Goal: Use online tool/utility: Utilize a website feature to perform a specific function

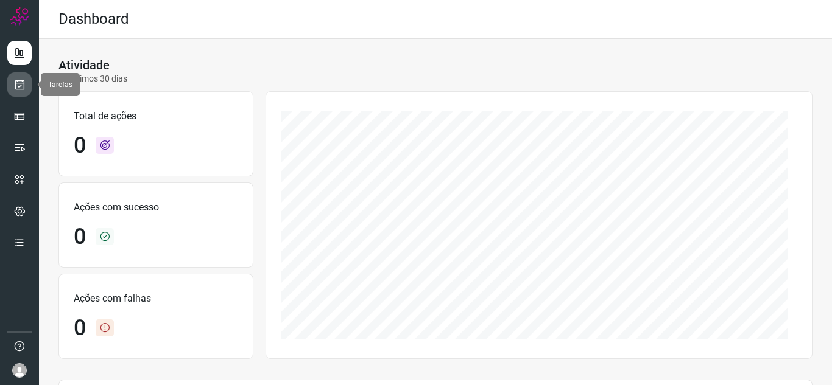
click at [9, 77] on link at bounding box center [19, 84] width 24 height 24
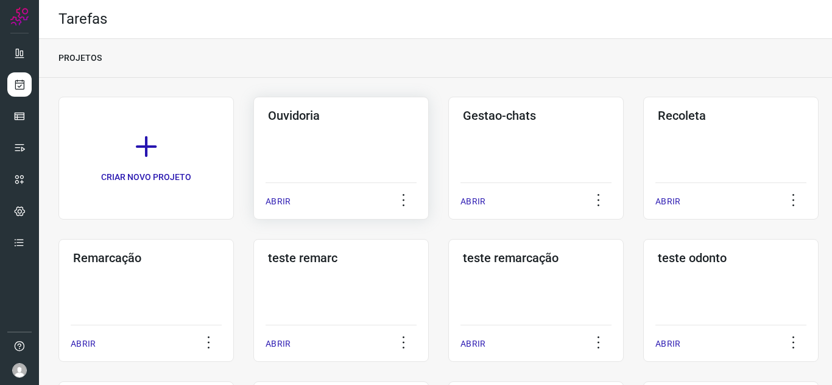
click at [270, 209] on div "ABRIR" at bounding box center [340, 198] width 151 height 30
click at [270, 205] on p "ABRIR" at bounding box center [277, 201] width 25 height 13
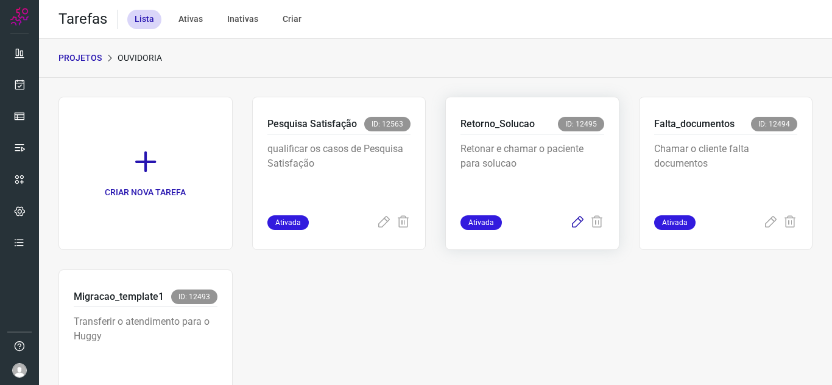
click at [570, 226] on icon at bounding box center [577, 222] width 15 height 15
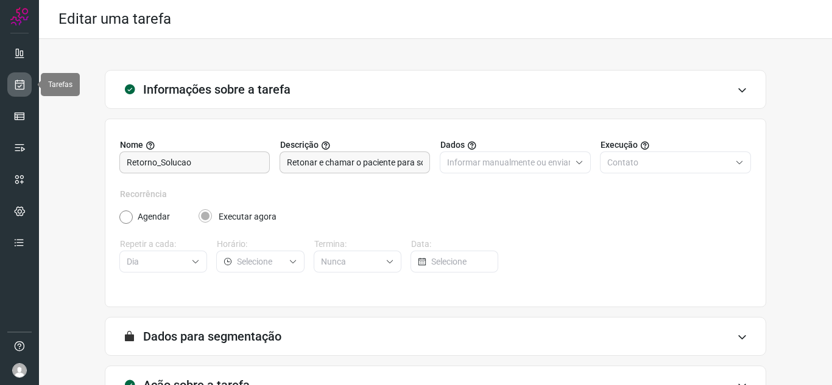
click at [14, 85] on icon at bounding box center [19, 85] width 13 height 12
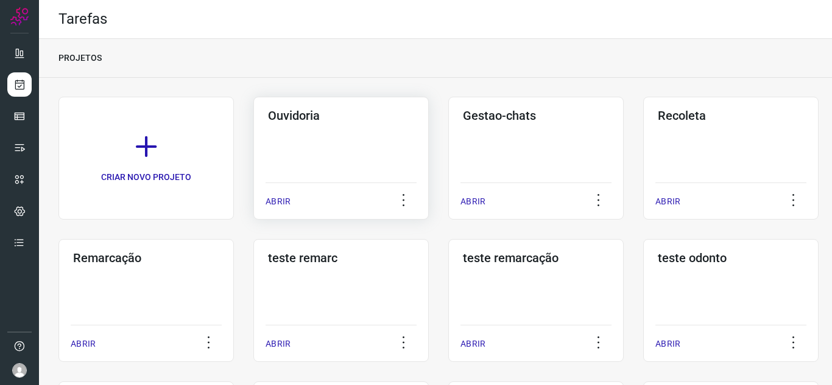
click at [293, 190] on div "ABRIR" at bounding box center [340, 198] width 151 height 30
click at [275, 200] on p "ABRIR" at bounding box center [277, 201] width 25 height 13
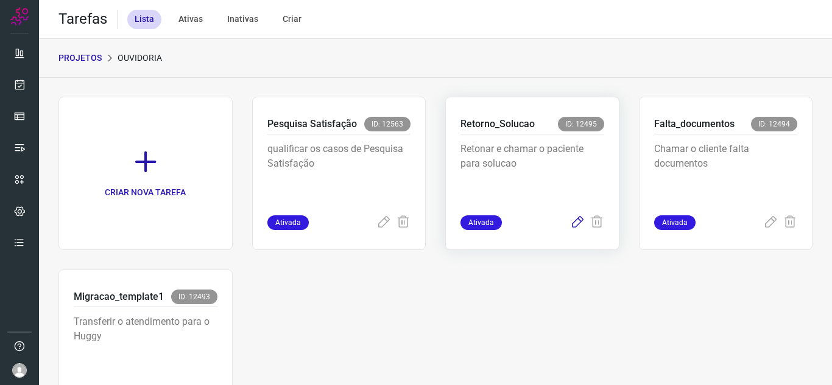
click at [572, 220] on icon at bounding box center [577, 222] width 15 height 15
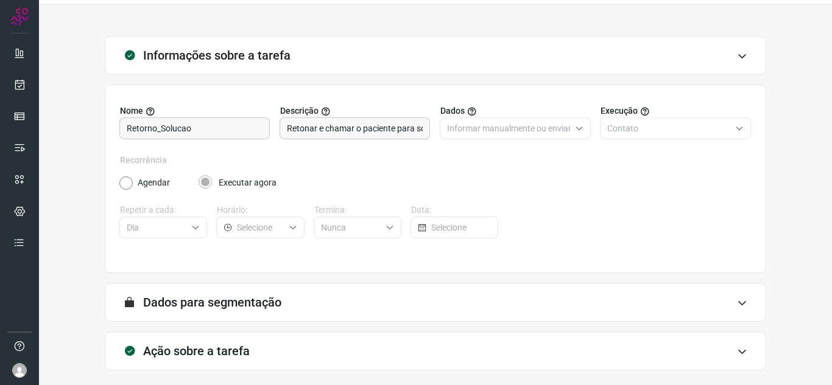
scroll to position [90, 0]
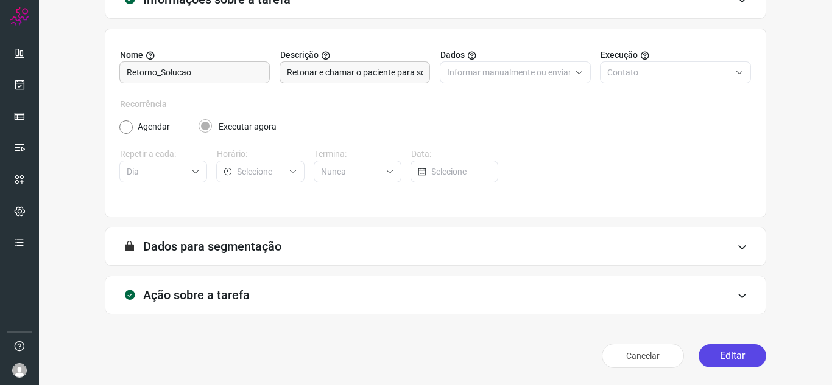
click at [725, 351] on button "Editar" at bounding box center [732, 356] width 68 height 23
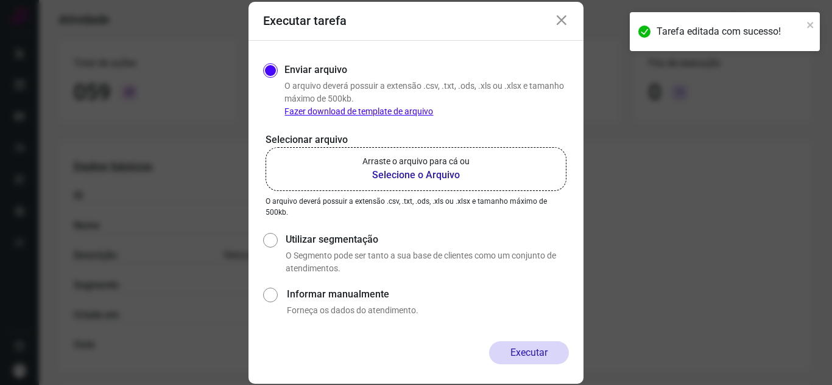
click at [388, 186] on label "Arraste o arquivo para cá ou Selecione o Arquivo" at bounding box center [415, 169] width 301 height 44
click at [0, 0] on input "Arraste o arquivo para cá ou Selecione o Arquivo" at bounding box center [0, 0] width 0 height 0
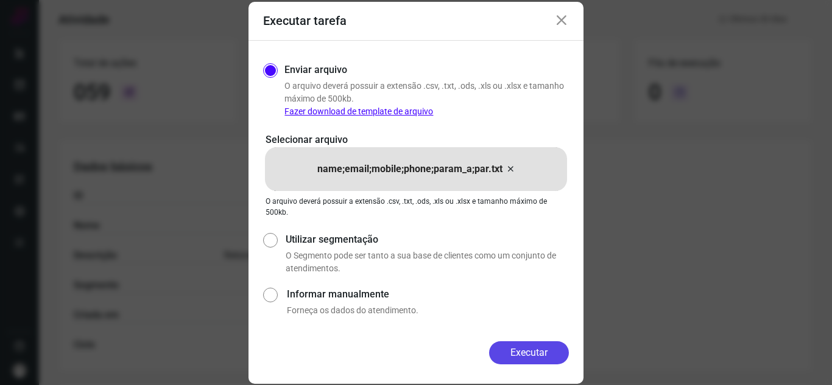
click at [514, 352] on button "Executar" at bounding box center [529, 352] width 80 height 23
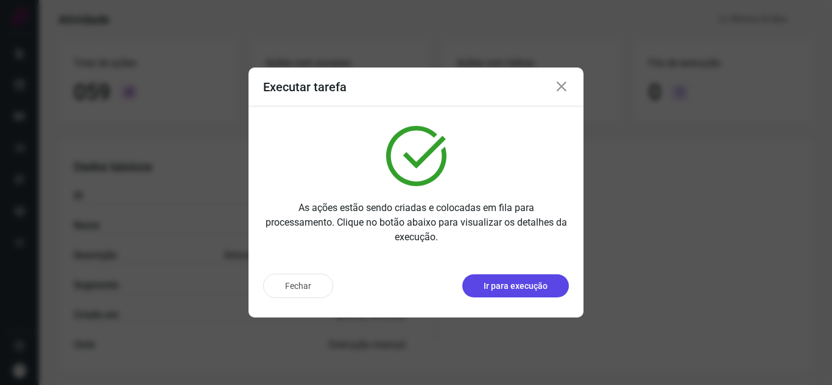
click at [555, 285] on button "Ir para execução" at bounding box center [515, 286] width 107 height 23
